Goal: Task Accomplishment & Management: Use online tool/utility

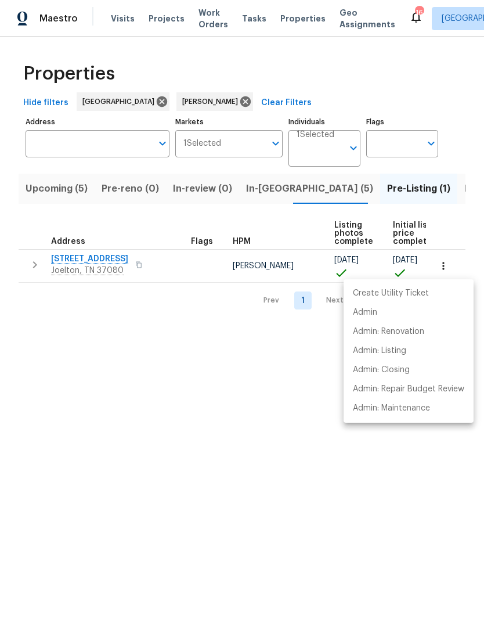
scroll to position [0, 21]
click at [105, 260] on div at bounding box center [242, 309] width 484 height 619
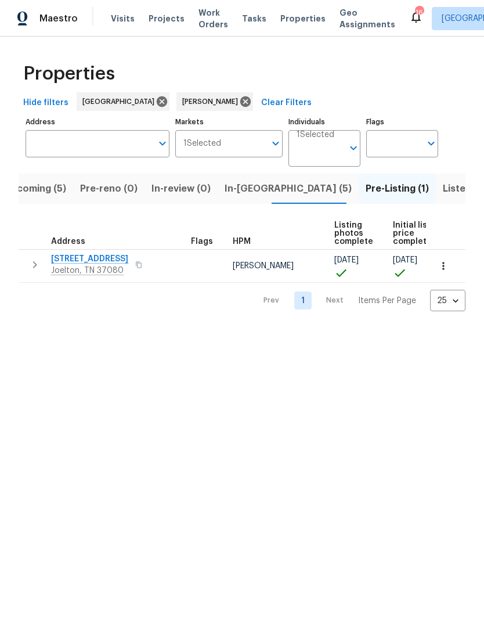
click at [100, 261] on span "[STREET_ADDRESS]" at bounding box center [89, 259] width 77 height 12
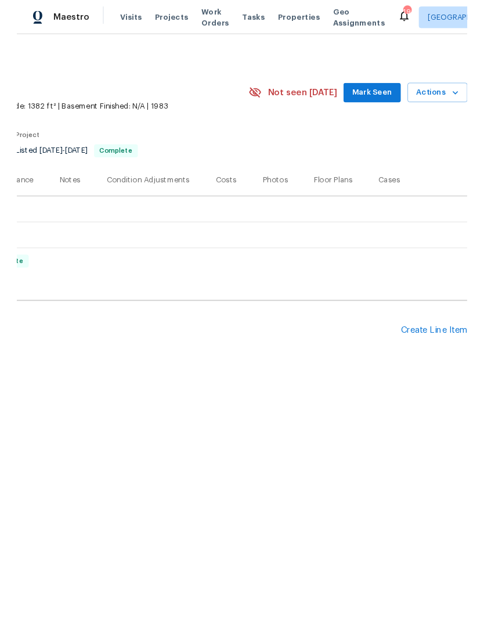
scroll to position [0, 172]
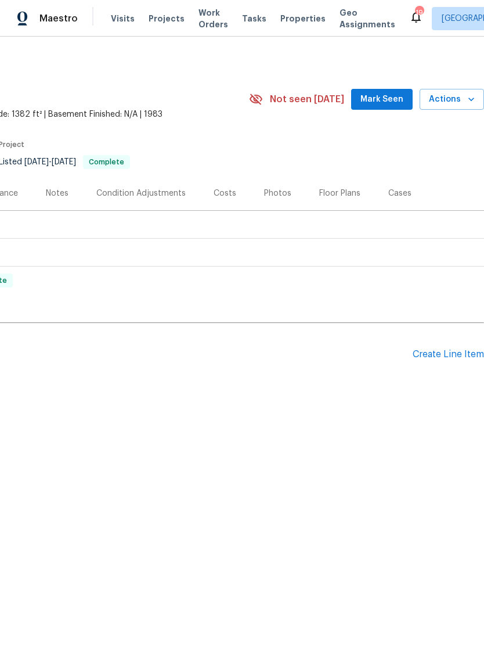
click at [453, 351] on div "Create Line Item" at bounding box center [448, 354] width 71 height 11
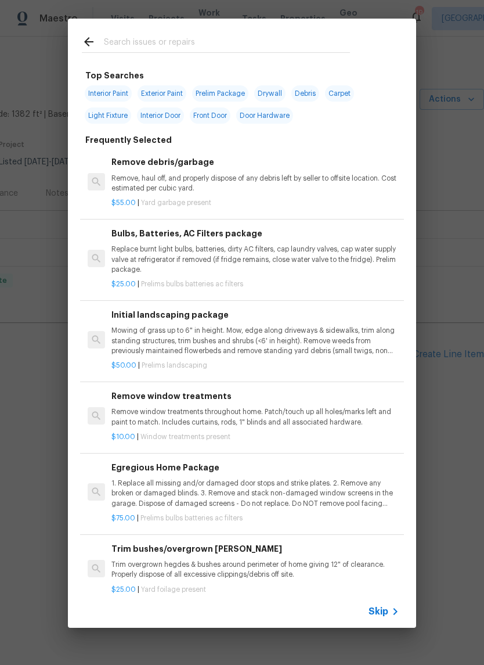
click at [216, 36] on input "text" at bounding box center [227, 43] width 246 height 17
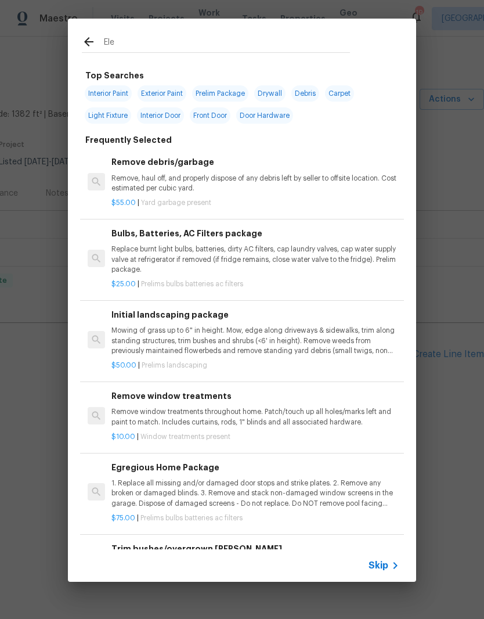
type input "Elec"
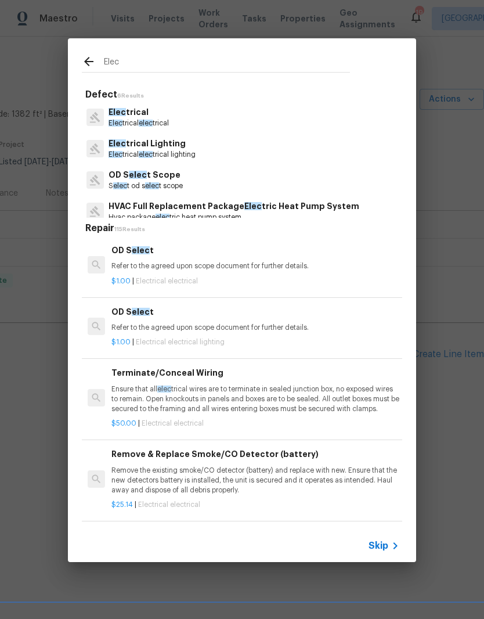
click at [164, 124] on p "Elec trical elec trical" at bounding box center [139, 123] width 60 height 10
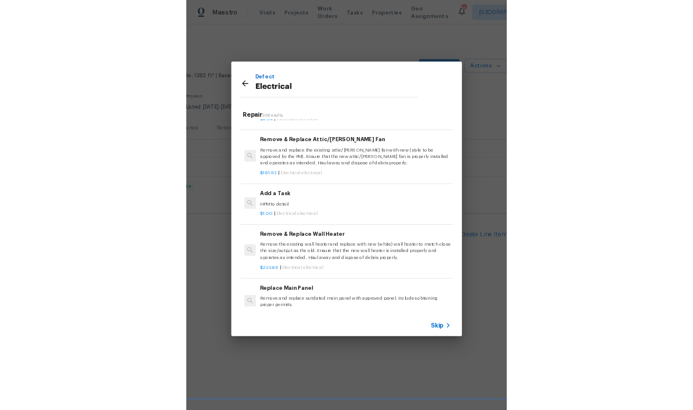
scroll to position [870, 0]
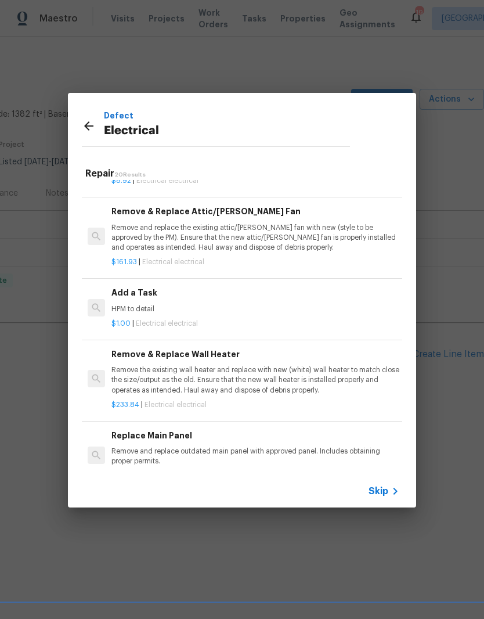
click at [150, 304] on p "HPM to detail" at bounding box center [255, 309] width 288 height 10
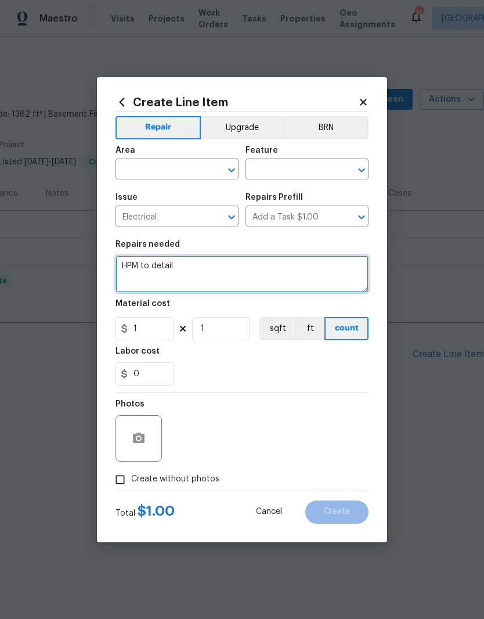
click at [206, 265] on textarea "HPM to detail" at bounding box center [242, 274] width 253 height 37
type textarea "H"
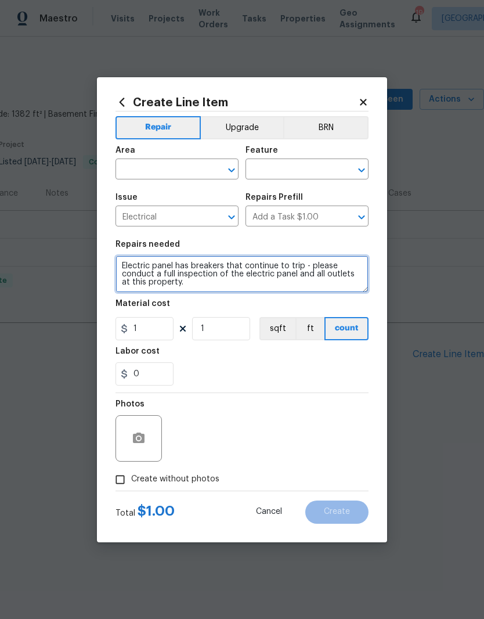
type textarea "Electric panel has breakers that continue to trip - please conduct a full inspe…"
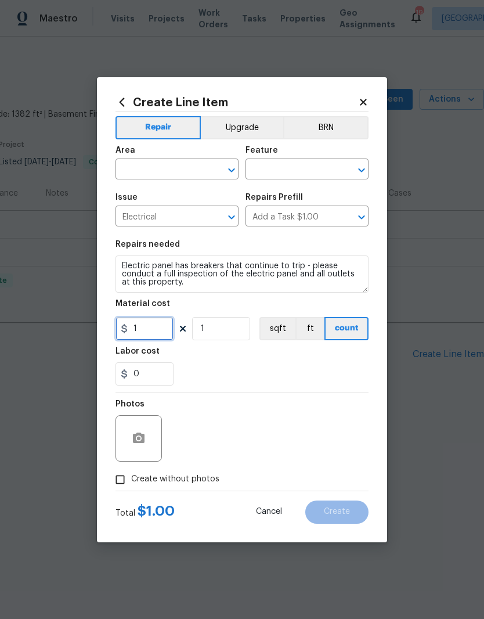
click at [156, 327] on input "1" at bounding box center [145, 328] width 58 height 23
type input "125"
click at [203, 170] on input "text" at bounding box center [161, 170] width 91 height 18
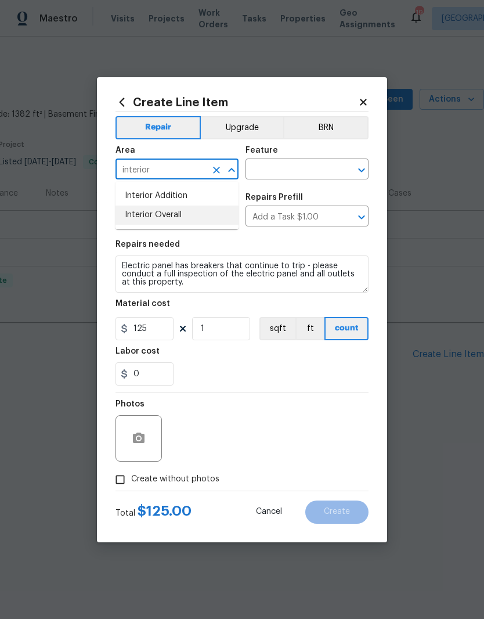
click at [175, 210] on li "Interior Overall" at bounding box center [177, 215] width 123 height 19
type input "Interior Overall"
click at [295, 275] on textarea "Electric panel has breakers that continue to trip - please conduct a full inspe…" at bounding box center [242, 274] width 253 height 37
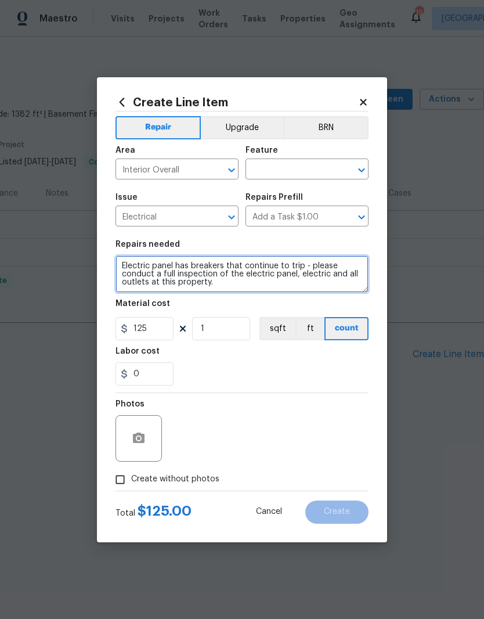
click at [145, 282] on textarea "Electric panel has breakers that continue to trip - please conduct a full inspe…" at bounding box center [242, 274] width 253 height 37
click at [289, 288] on textarea "Electric panel has breakers that continue to trip - please conduct a full inspe…" at bounding box center [242, 274] width 253 height 37
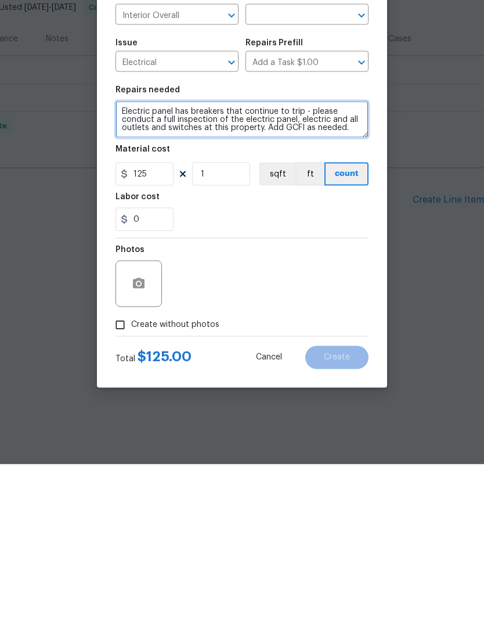
type textarea "Electric panel has breakers that continue to trip - please conduct a full inspe…"
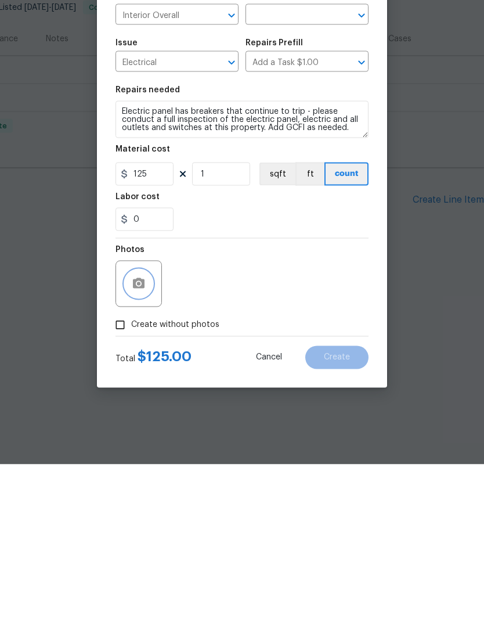
click at [141, 433] on icon "button" at bounding box center [139, 438] width 12 height 10
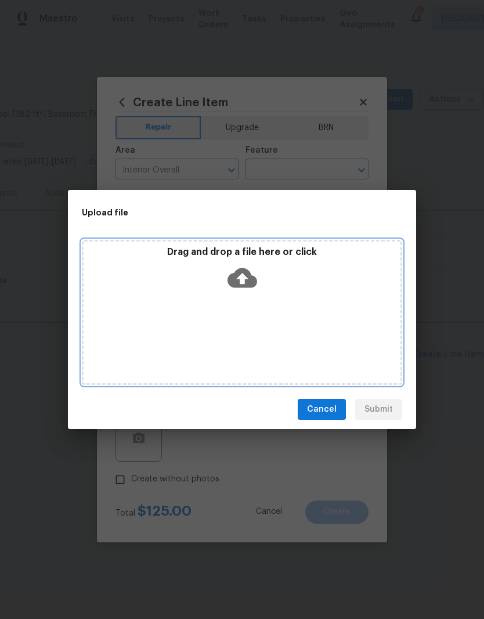
click at [306, 294] on div "Drag and drop a file here or click" at bounding box center [242, 271] width 317 height 50
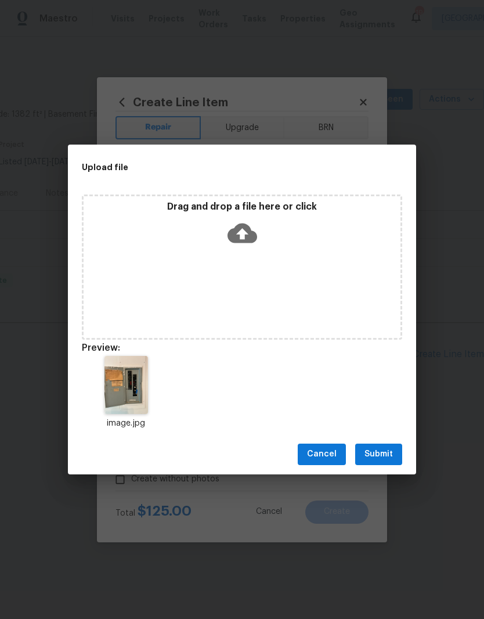
scroll to position [0, 0]
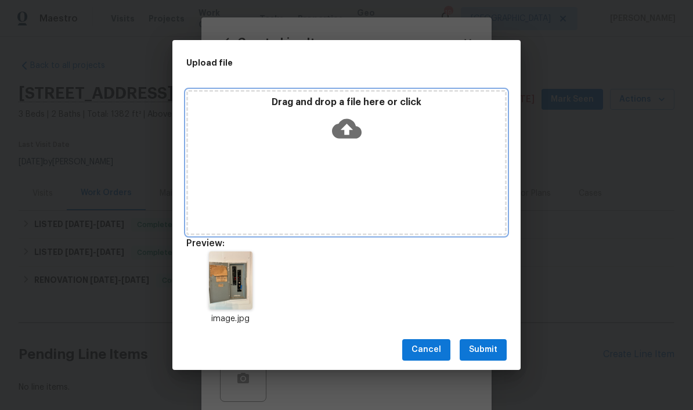
click at [366, 160] on div "Drag and drop a file here or click" at bounding box center [346, 162] width 321 height 145
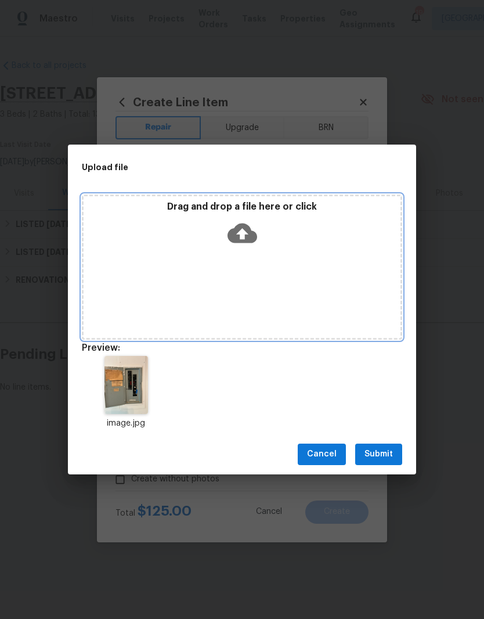
click at [282, 255] on div "Drag and drop a file here or click" at bounding box center [242, 267] width 321 height 145
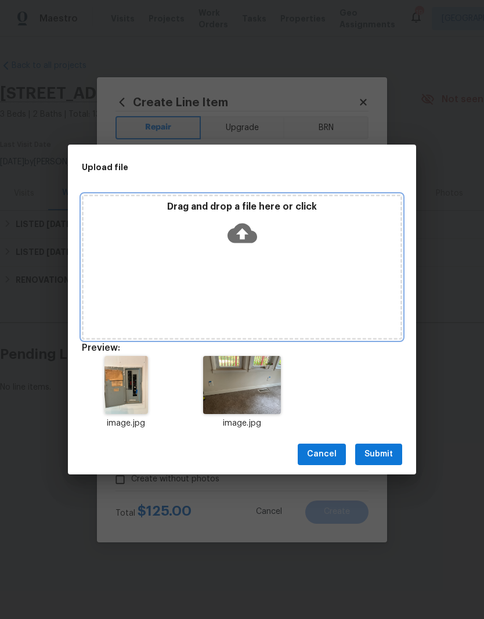
click at [317, 280] on div "Drag and drop a file here or click" at bounding box center [242, 267] width 321 height 145
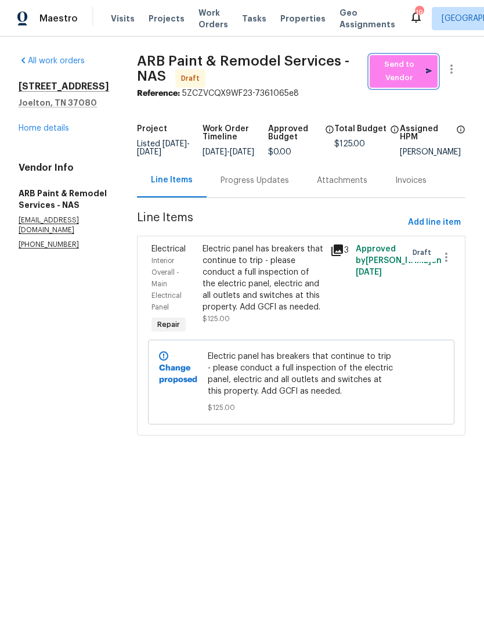
click at [409, 73] on span "Send to Vendor" at bounding box center [404, 71] width 56 height 27
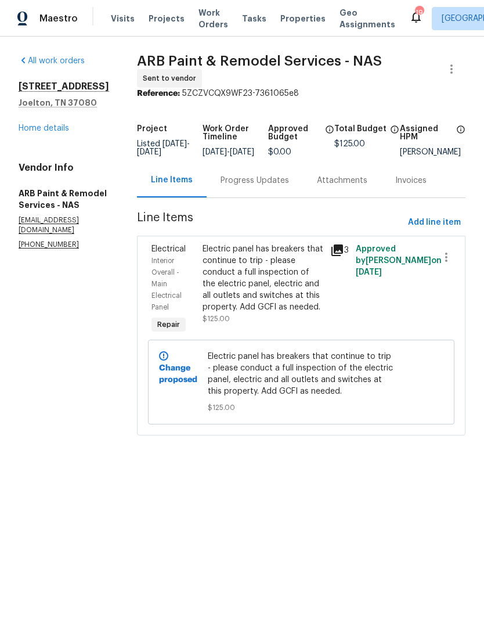
click at [256, 184] on div "Progress Updates" at bounding box center [255, 181] width 69 height 12
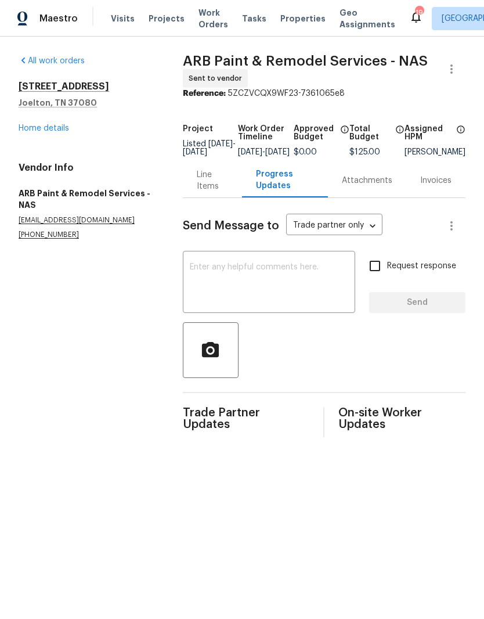
click at [277, 286] on textarea at bounding box center [269, 283] width 159 height 41
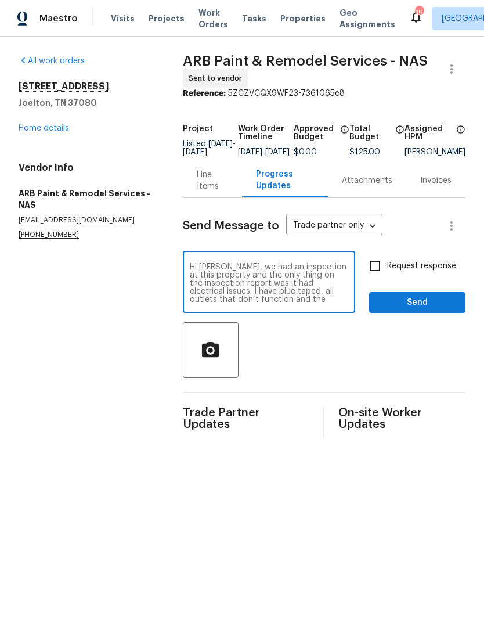
click at [251, 293] on textarea "Hi Annie, we had an inspection at this property and the only thing on the inspe…" at bounding box center [269, 283] width 159 height 41
type textarea "Hi Annie, we had an inspection at this property and the only thing on the inspe…"
click at [425, 308] on span "Send" at bounding box center [418, 303] width 78 height 15
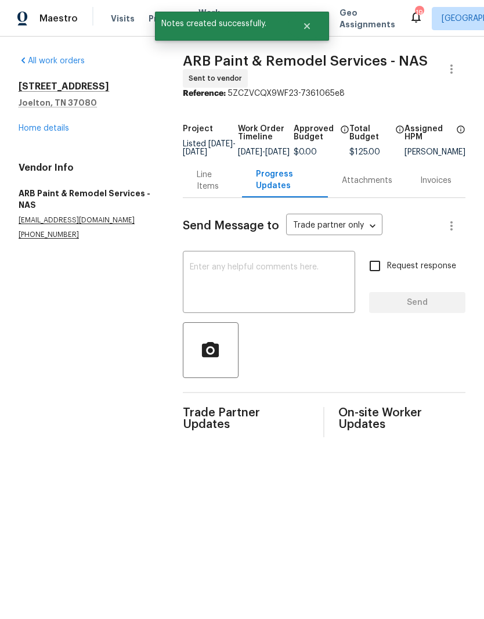
scroll to position [0, 0]
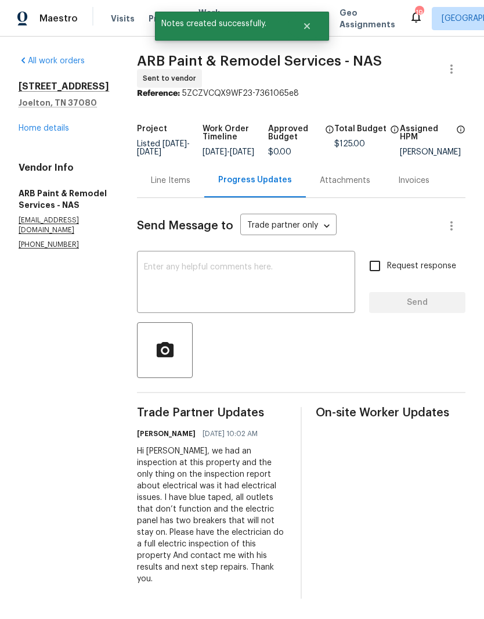
click at [55, 132] on link "Home details" at bounding box center [44, 128] width 51 height 8
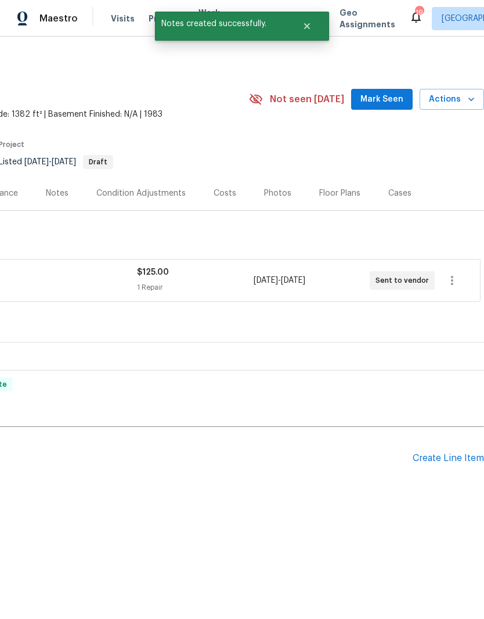
scroll to position [0, 172]
click at [443, 457] on div "Create Line Item" at bounding box center [448, 458] width 71 height 11
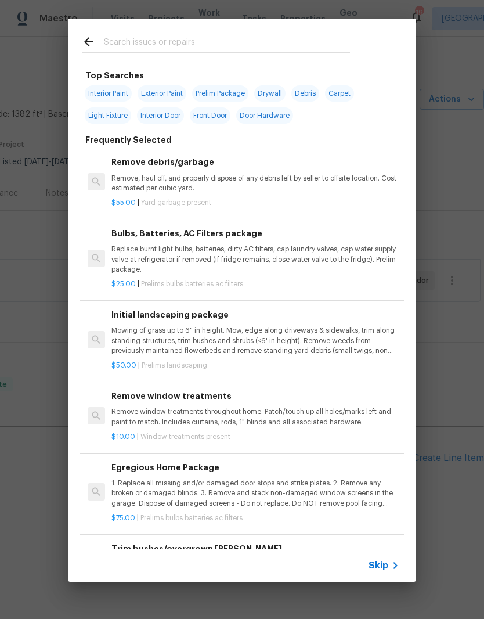
click at [225, 38] on input "text" at bounding box center [227, 43] width 246 height 17
type input "Doors"
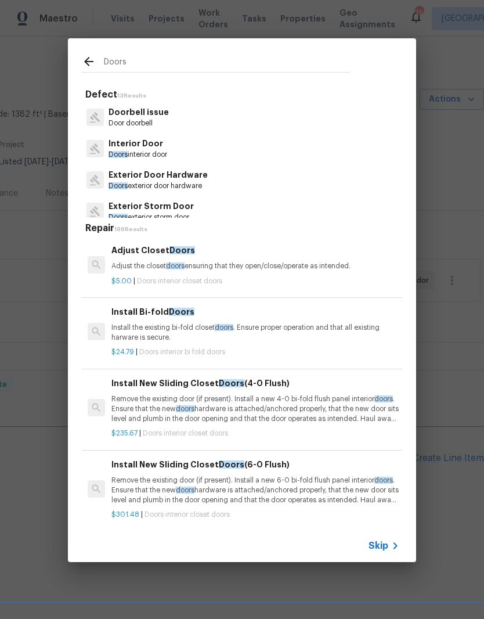
click at [154, 150] on p "Doors interior door" at bounding box center [138, 155] width 59 height 10
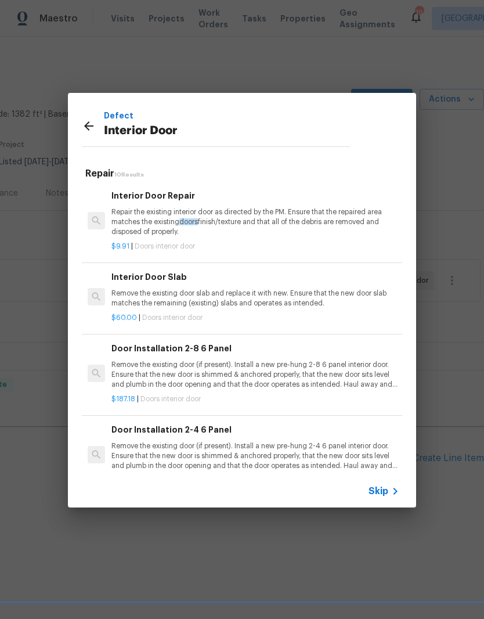
click at [173, 211] on p "Repair the existing interior door as directed by the PM. Ensure that the repair…" at bounding box center [255, 222] width 288 height 30
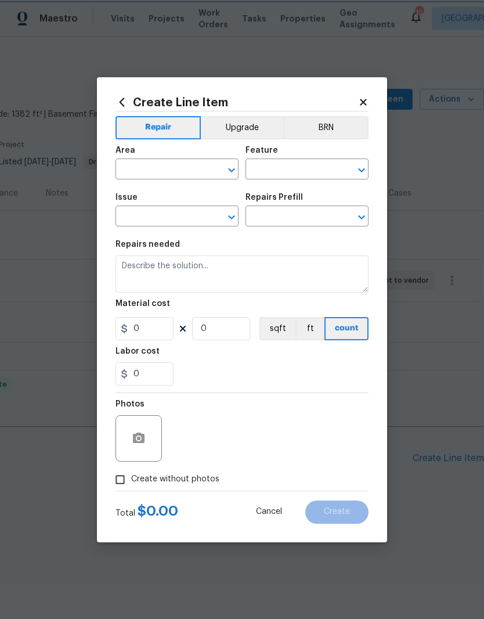
type input "Interior Door"
type textarea "Repair the existing interior door as directed by the PM. Ensure that the repair…"
type input "1"
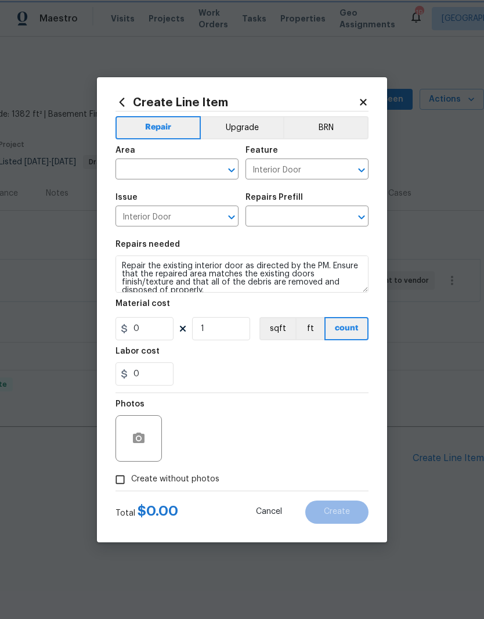
type input "Interior Door Repair $9.91"
type input "9.91"
click at [214, 169] on icon "Clear" at bounding box center [217, 170] width 12 height 12
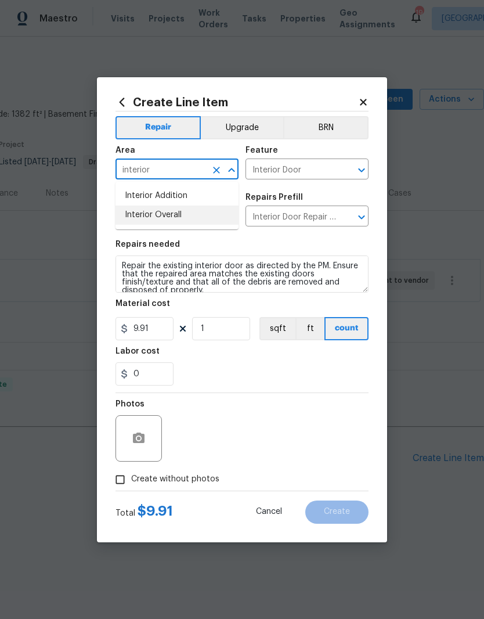
click at [183, 216] on li "Interior Overall" at bounding box center [177, 215] width 123 height 19
type input "Interior Overall"
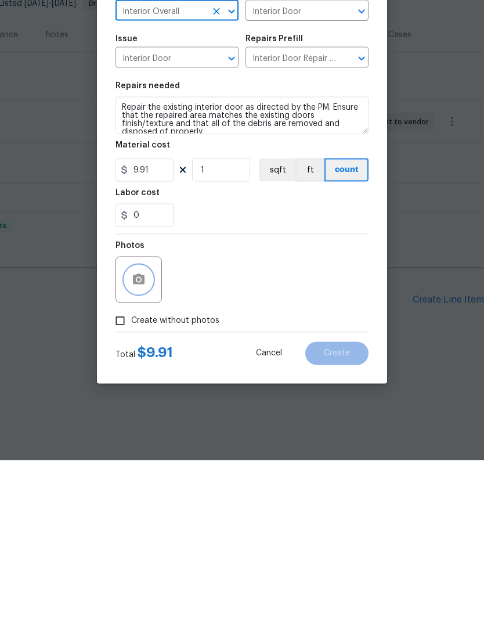
click at [150, 425] on button "button" at bounding box center [139, 439] width 28 height 28
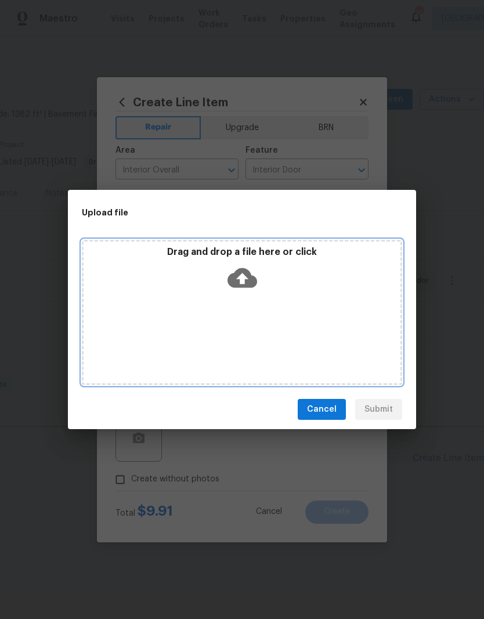
click at [302, 300] on div "Drag and drop a file here or click" at bounding box center [242, 312] width 321 height 145
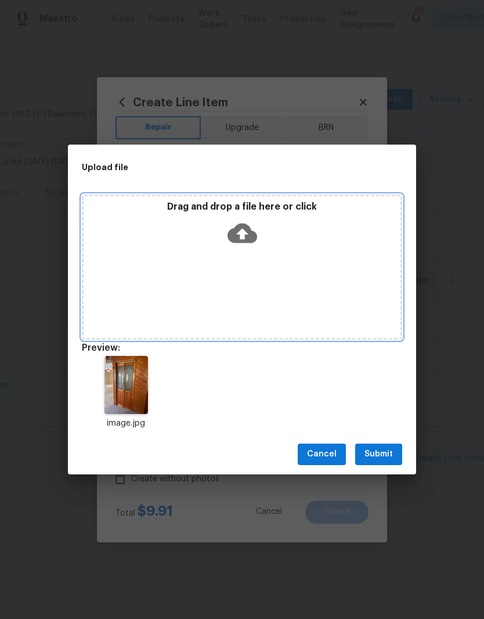
click at [285, 251] on div "Drag and drop a file here or click" at bounding box center [242, 226] width 317 height 50
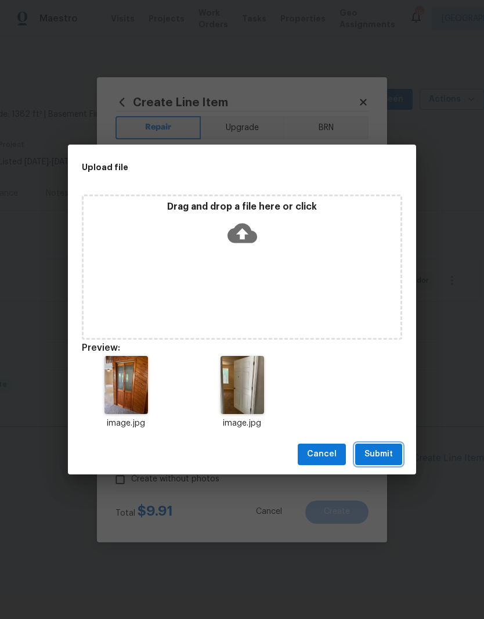
click at [388, 452] on span "Submit" at bounding box center [379, 454] width 28 height 15
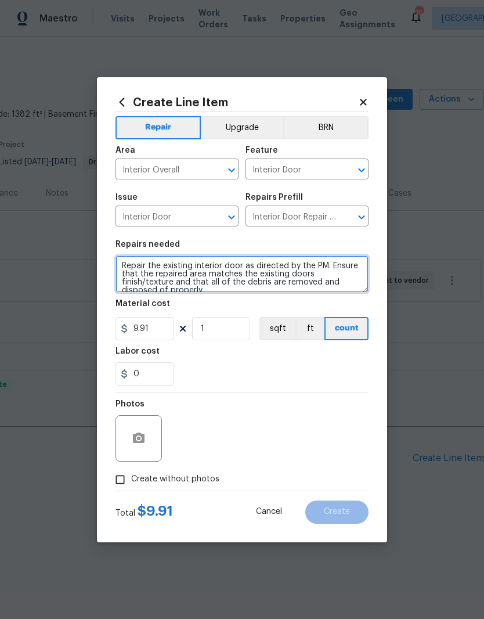
click at [125, 265] on textarea "Repair the existing interior door as directed by the PM. Ensure that the repair…" at bounding box center [242, 274] width 253 height 37
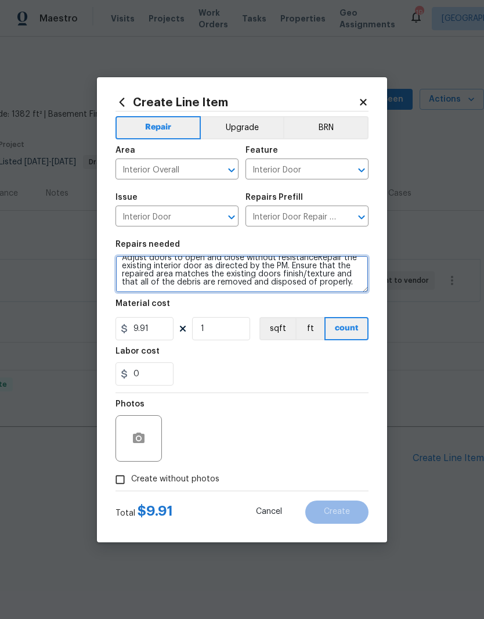
scroll to position [8, 0]
click at [356, 283] on textarea "Adjust doors to open and close without resistanceRepair the existing interior d…" at bounding box center [242, 274] width 253 height 37
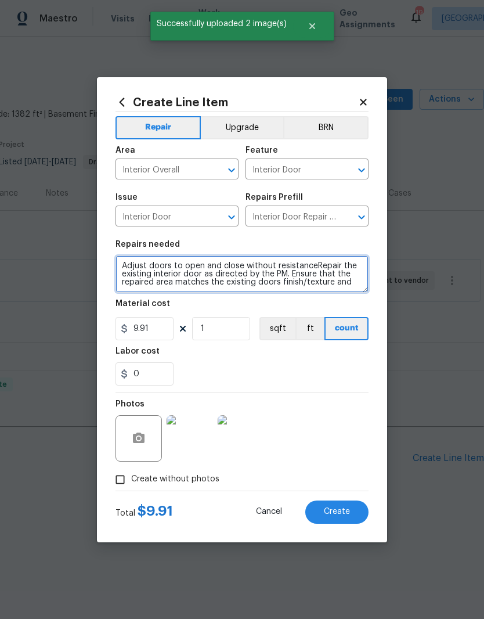
scroll to position [0, 0]
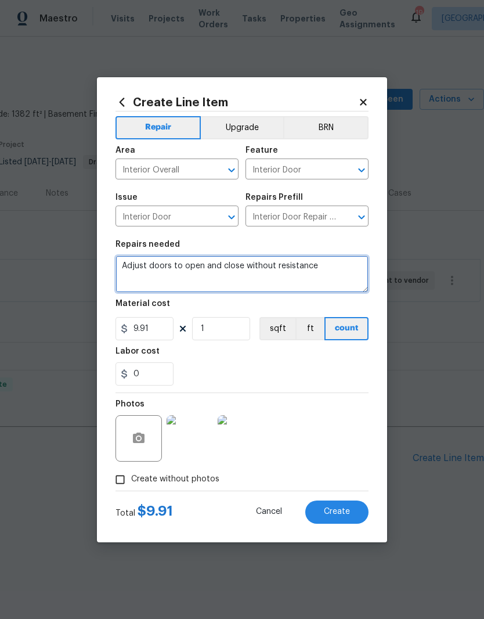
type textarea "Adjust doors to open and close without resistance"
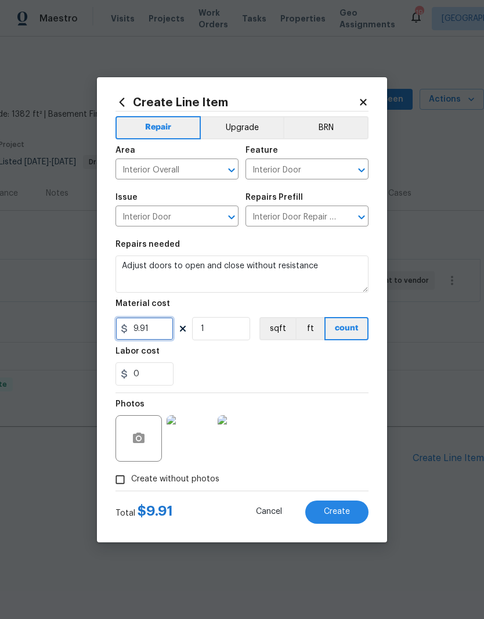
click at [166, 332] on input "9.91" at bounding box center [145, 328] width 58 height 23
type input "20"
click at [222, 339] on input "1" at bounding box center [221, 328] width 58 height 23
type input "2"
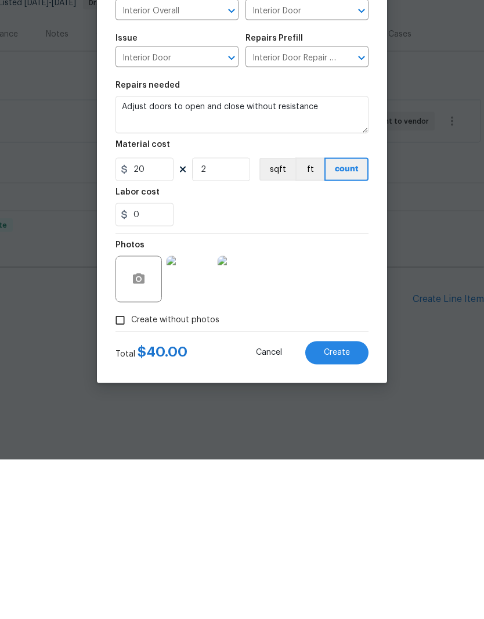
click at [256, 415] on img at bounding box center [241, 438] width 46 height 46
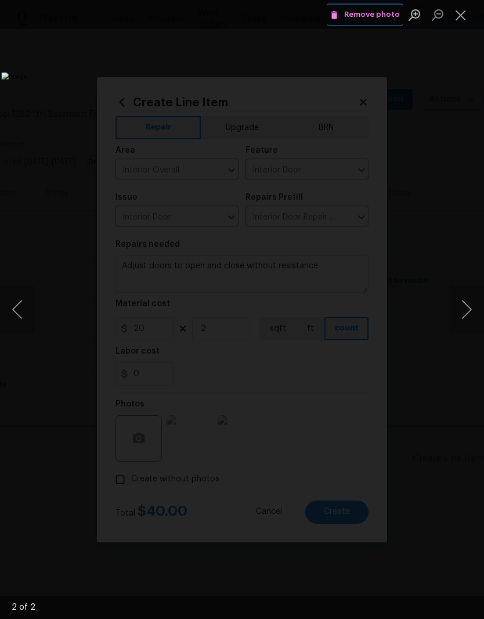
click at [381, 19] on span "Remove photo" at bounding box center [365, 14] width 70 height 13
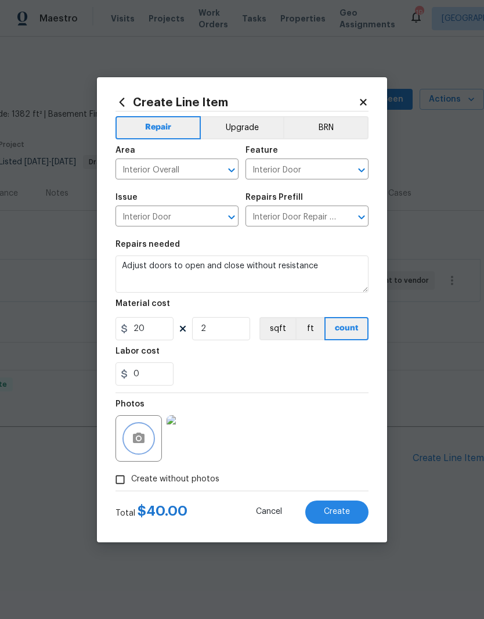
click at [149, 440] on button "button" at bounding box center [139, 439] width 28 height 28
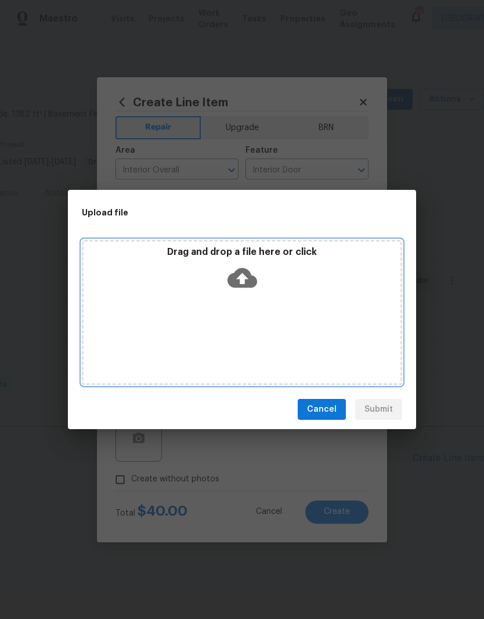
click at [289, 291] on div "Drag and drop a file here or click" at bounding box center [242, 271] width 317 height 50
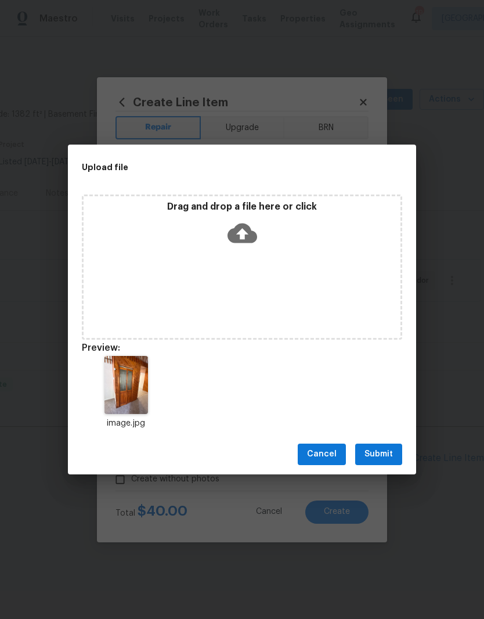
click at [385, 455] on span "Submit" at bounding box center [379, 454] width 28 height 15
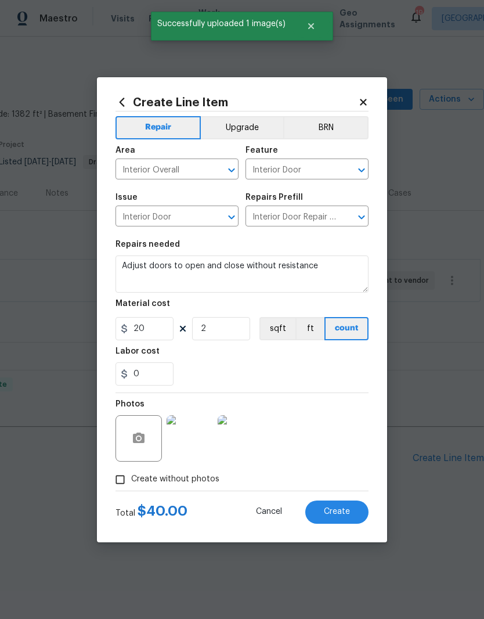
click at [347, 510] on span "Create" at bounding box center [337, 512] width 26 height 9
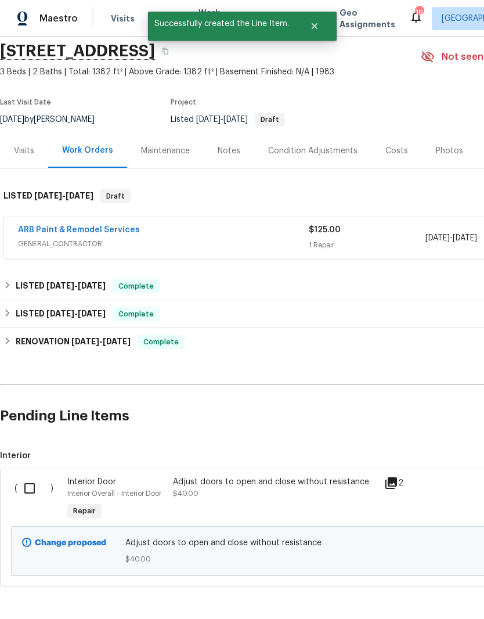
scroll to position [42, 0]
click at [31, 490] on input "checkbox" at bounding box center [33, 489] width 33 height 24
checkbox input "true"
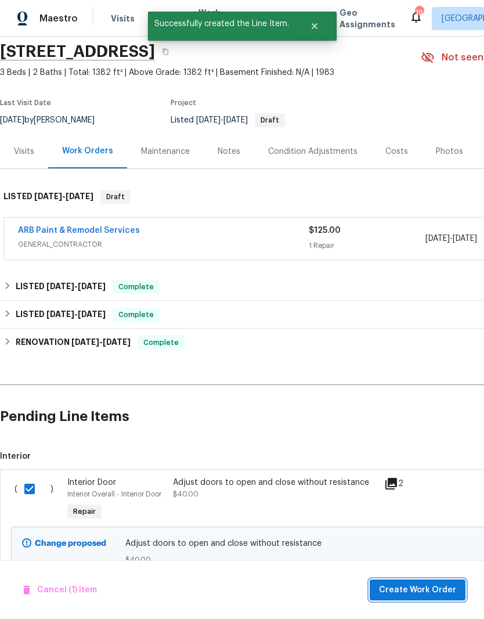
click at [420, 584] on span "Create Work Order" at bounding box center [417, 590] width 77 height 15
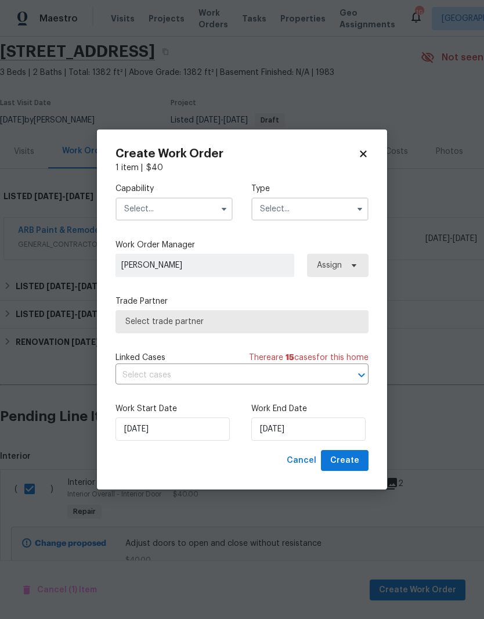
click at [211, 204] on input "text" at bounding box center [174, 208] width 117 height 23
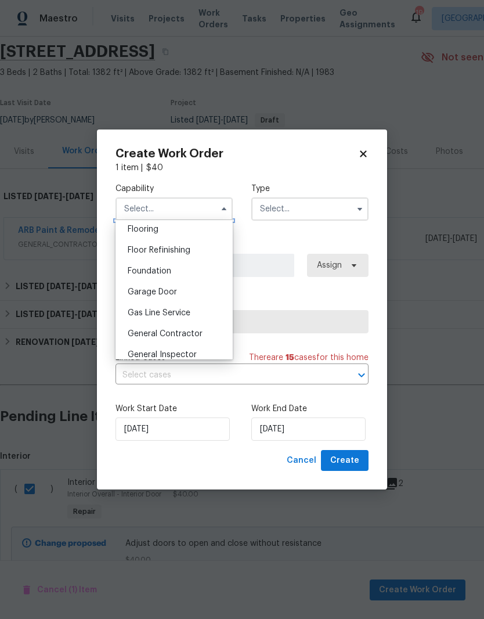
scroll to position [463, 0]
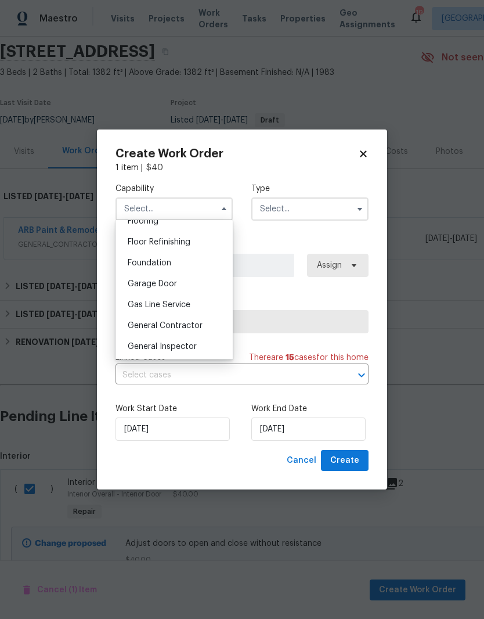
click at [195, 328] on span "General Contractor" at bounding box center [165, 326] width 75 height 8
type input "General Contractor"
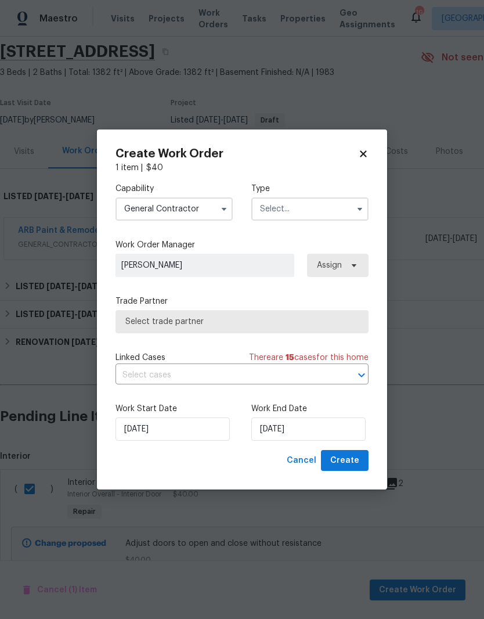
click at [320, 207] on input "text" at bounding box center [309, 208] width 117 height 23
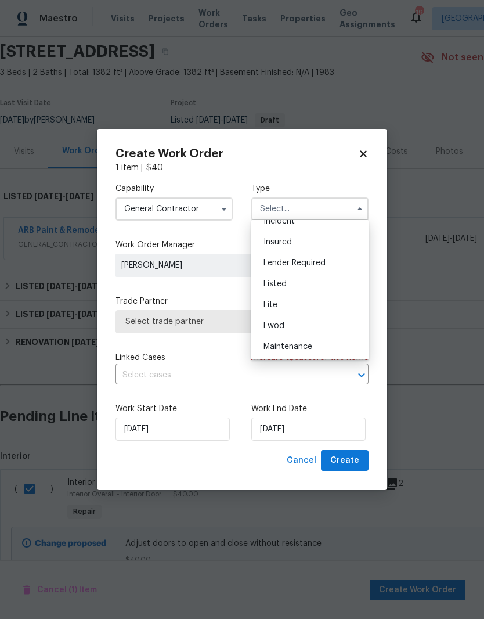
scroll to position [77, 0]
click at [282, 283] on span "Listed" at bounding box center [275, 282] width 23 height 8
type input "Listed"
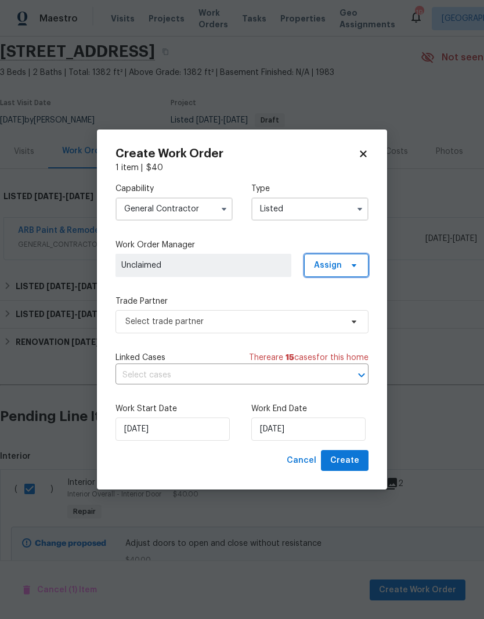
click at [343, 260] on span "Assign" at bounding box center [336, 265] width 64 height 23
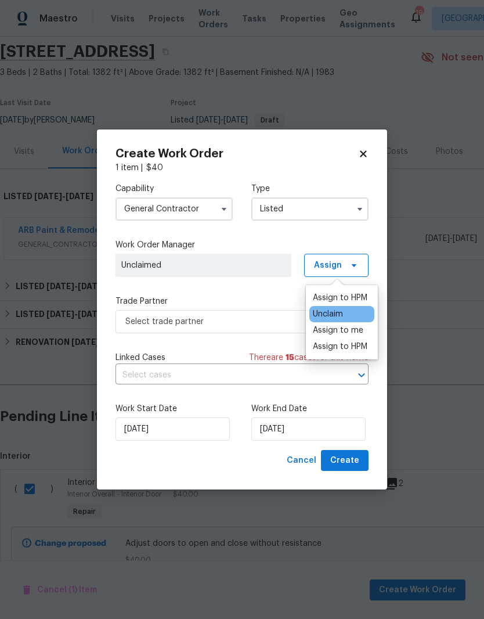
click at [350, 329] on div "Assign to me" at bounding box center [338, 331] width 51 height 12
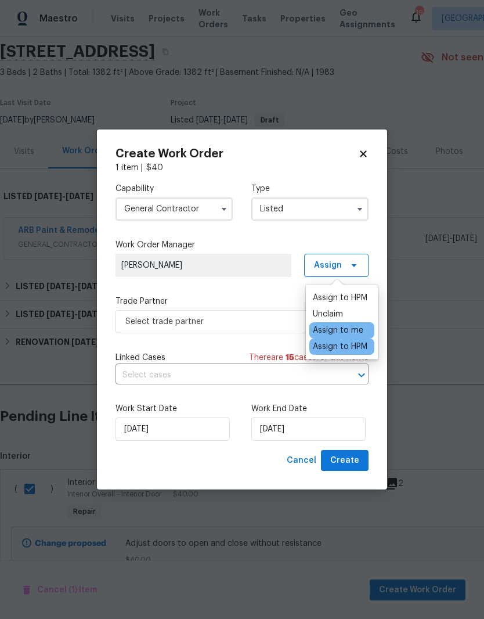
click at [262, 265] on span "[PERSON_NAME]" at bounding box center [203, 266] width 164 height 12
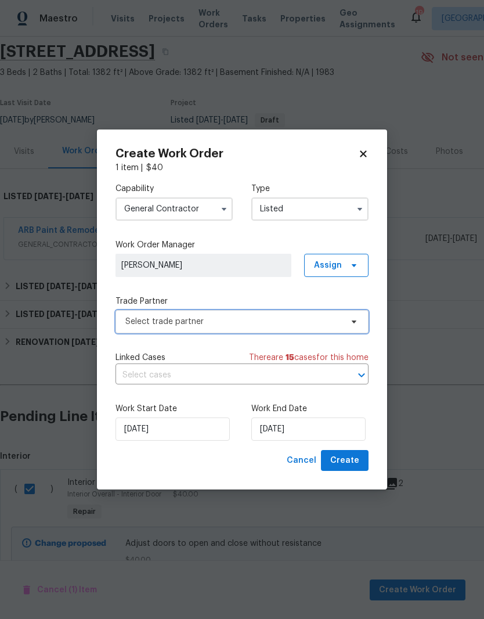
click at [349, 319] on span at bounding box center [352, 321] width 13 height 9
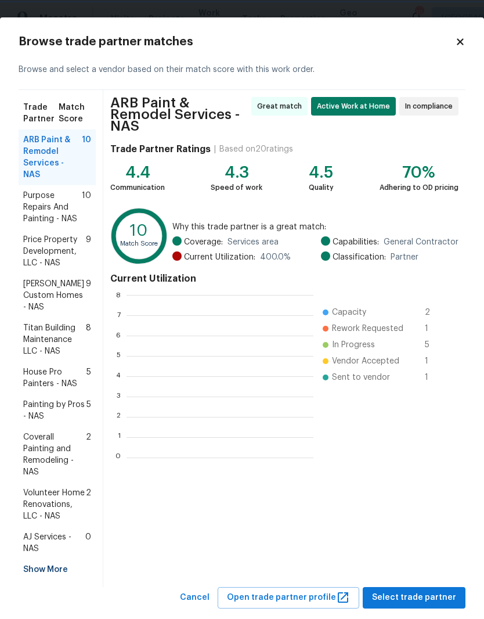
scroll to position [163, 187]
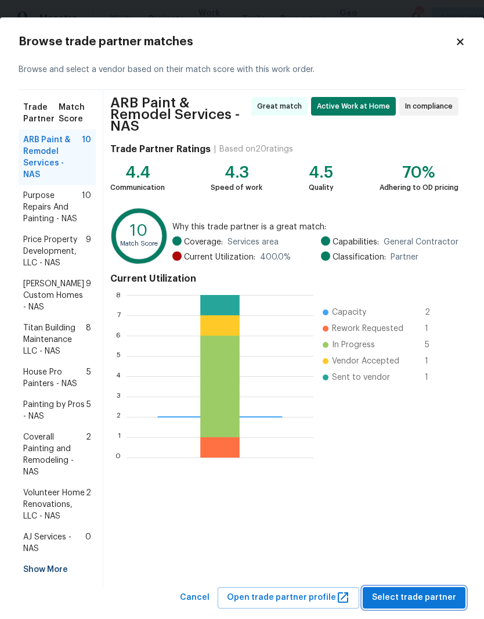
click at [447, 591] on span "Select trade partner" at bounding box center [414, 598] width 84 height 15
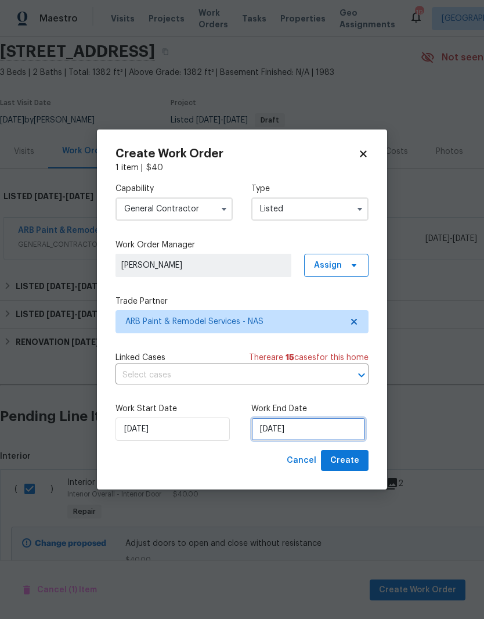
click at [327, 427] on input "8/20/2025" at bounding box center [308, 429] width 114 height 23
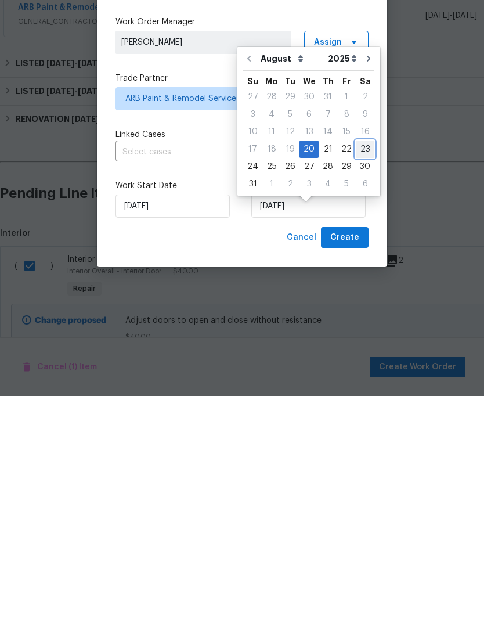
click at [362, 364] on div "23" at bounding box center [365, 372] width 19 height 16
type input "8/23/2025"
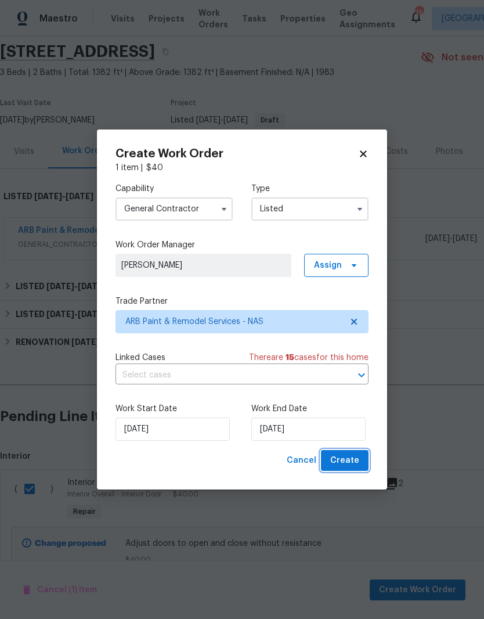
click at [350, 461] on span "Create" at bounding box center [344, 461] width 29 height 15
checkbox input "false"
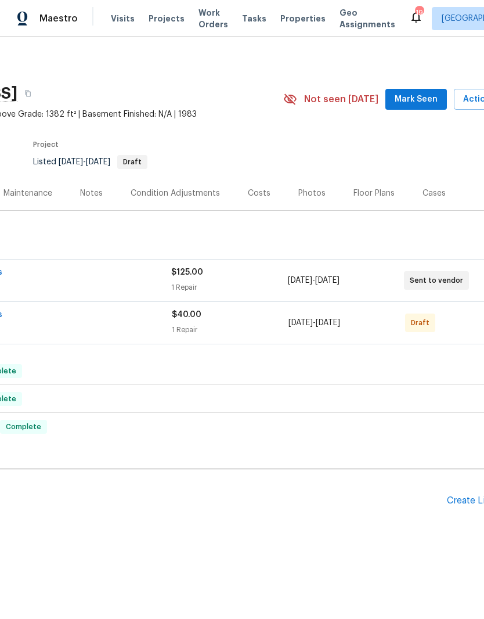
scroll to position [0, 0]
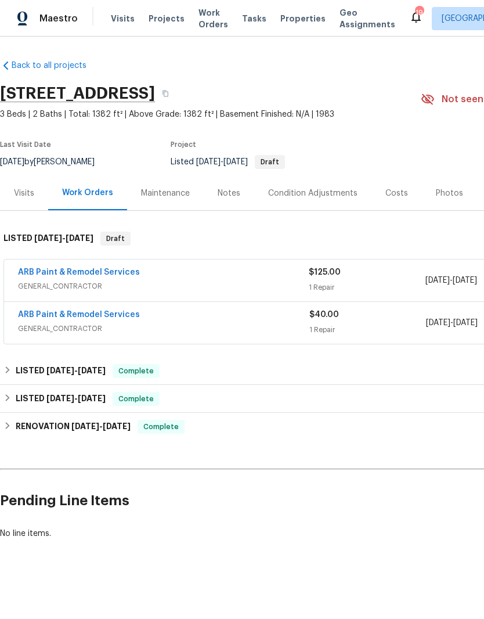
click at [123, 315] on link "ARB Paint & Remodel Services" at bounding box center [79, 315] width 122 height 8
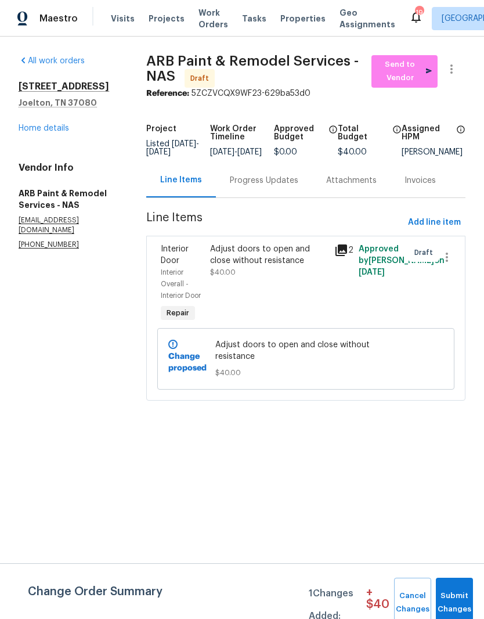
click at [278, 258] on div "Adjust doors to open and close without resistance" at bounding box center [268, 254] width 117 height 23
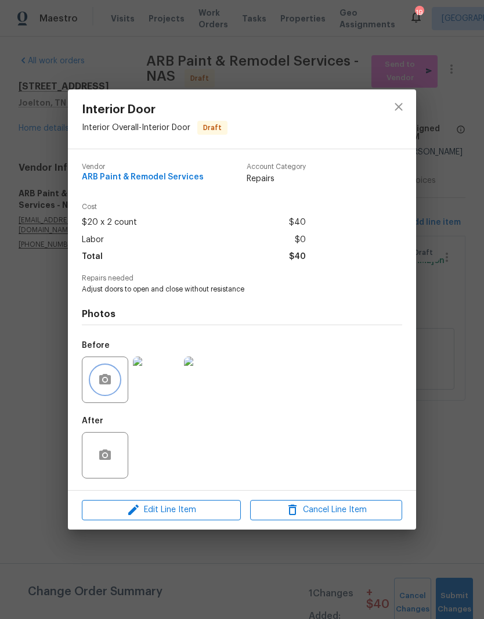
click at [115, 384] on button "button" at bounding box center [105, 380] width 28 height 28
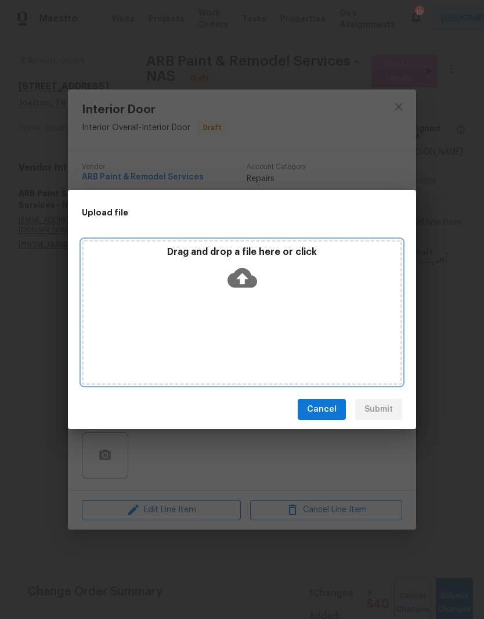
click at [330, 308] on div "Drag and drop a file here or click" at bounding box center [242, 312] width 321 height 145
